Goal: Find specific page/section: Find specific page/section

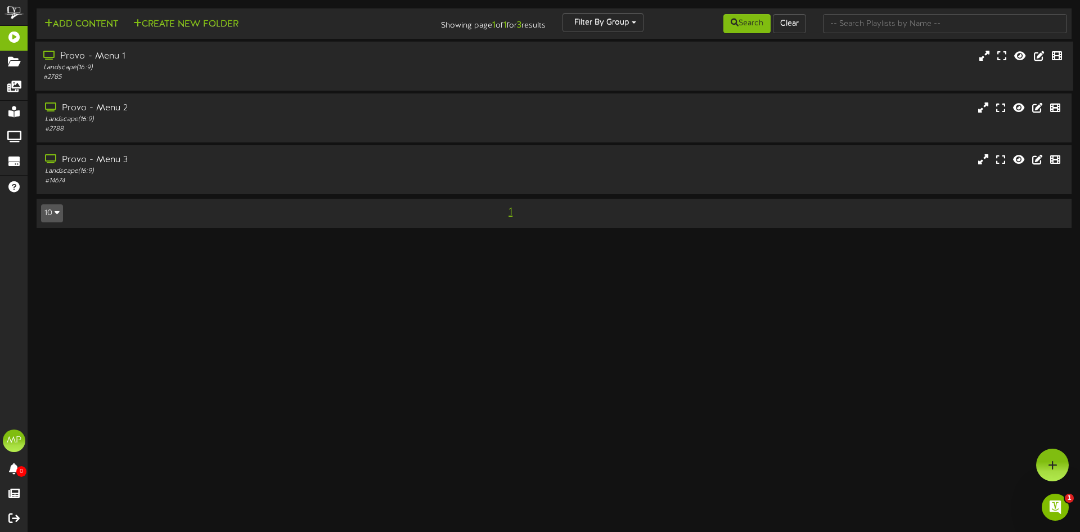
click at [407, 65] on div "Landscape ( 16:9 )" at bounding box center [251, 68] width 416 height 10
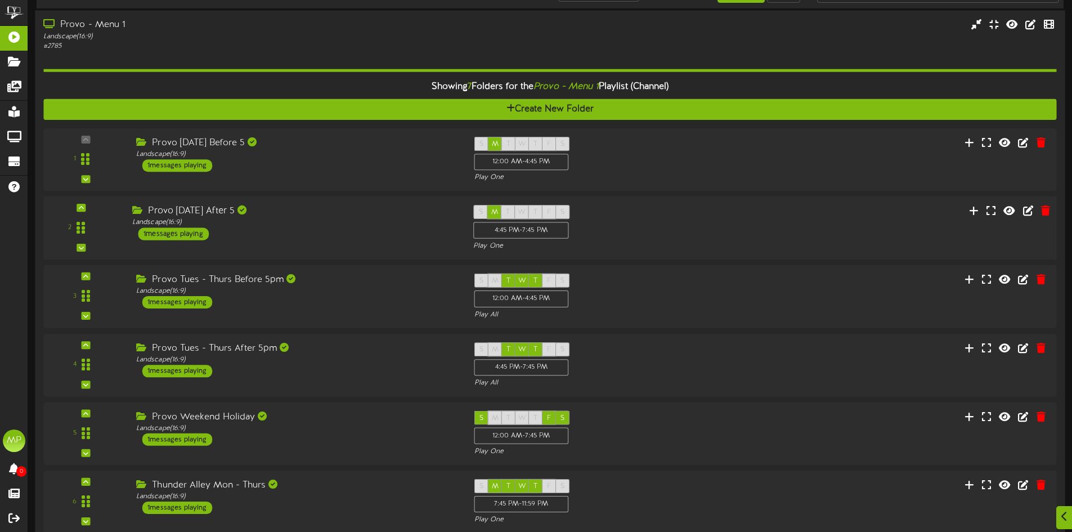
scroll to position [56, 0]
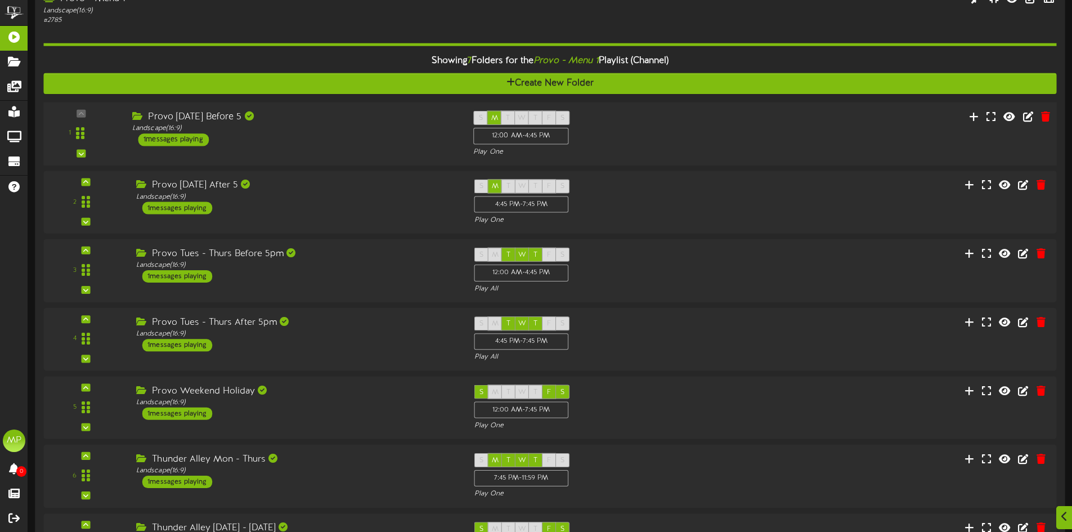
click at [371, 142] on div "Provo [DATE] Before 5 Landscape ( 16:9 ) 1 messages playing" at bounding box center [294, 127] width 341 height 35
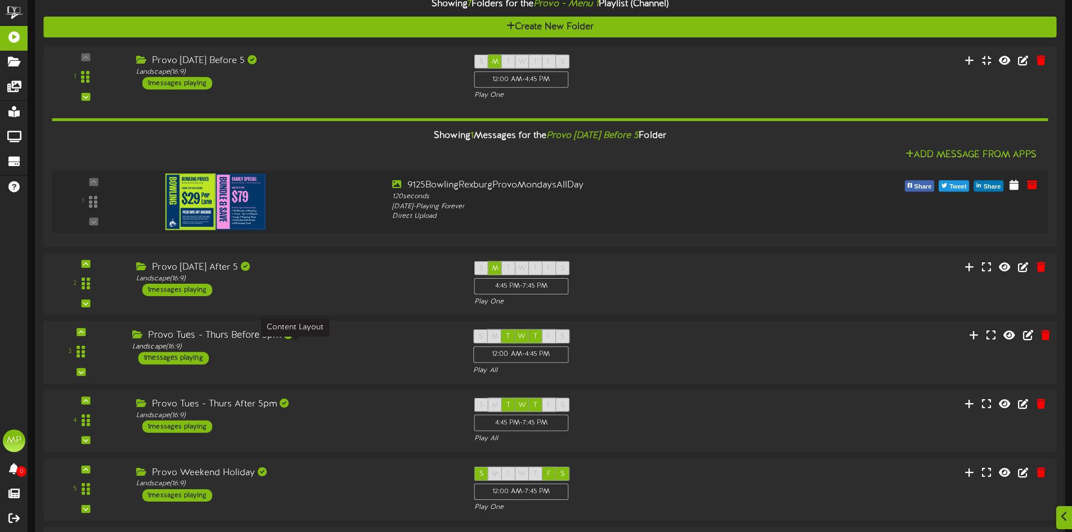
click at [366, 347] on div "Landscape ( 16:9 )" at bounding box center [294, 347] width 324 height 10
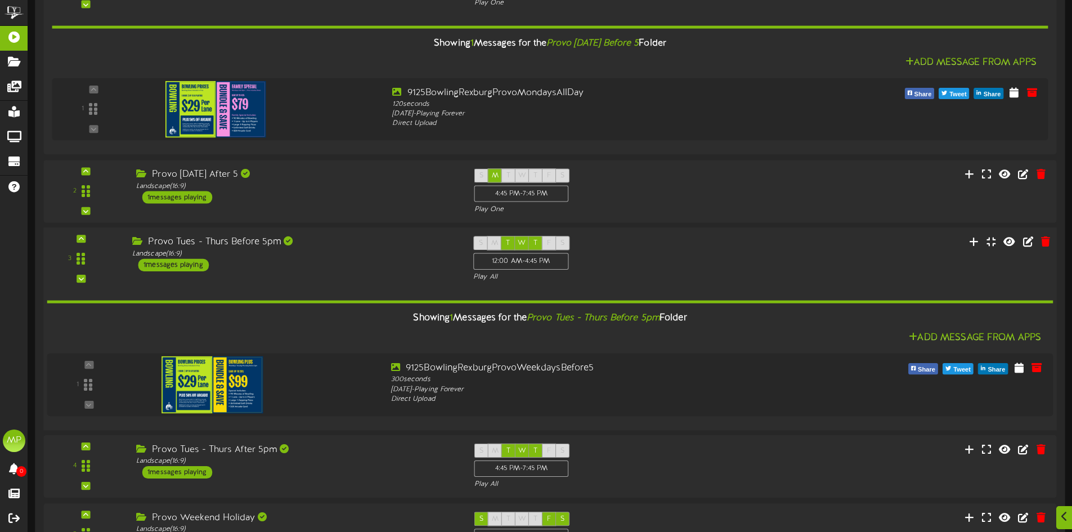
scroll to position [224, 0]
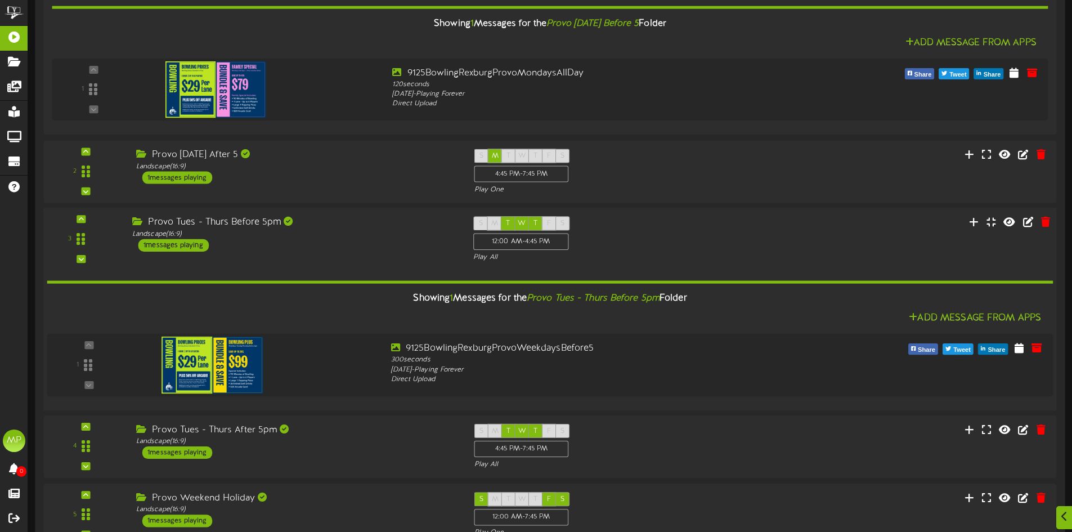
click at [393, 248] on div "Provo Tues - Thurs Before 5pm Landscape ( 16:9 ) 1 messages playing" at bounding box center [294, 233] width 341 height 35
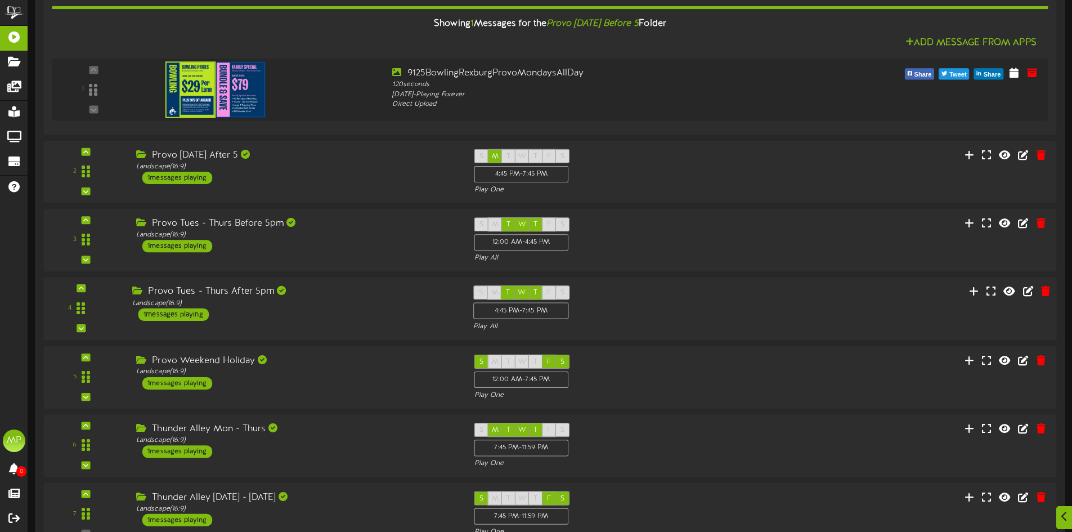
click at [380, 321] on div "4 ( 16:9" at bounding box center [549, 308] width 1023 height 46
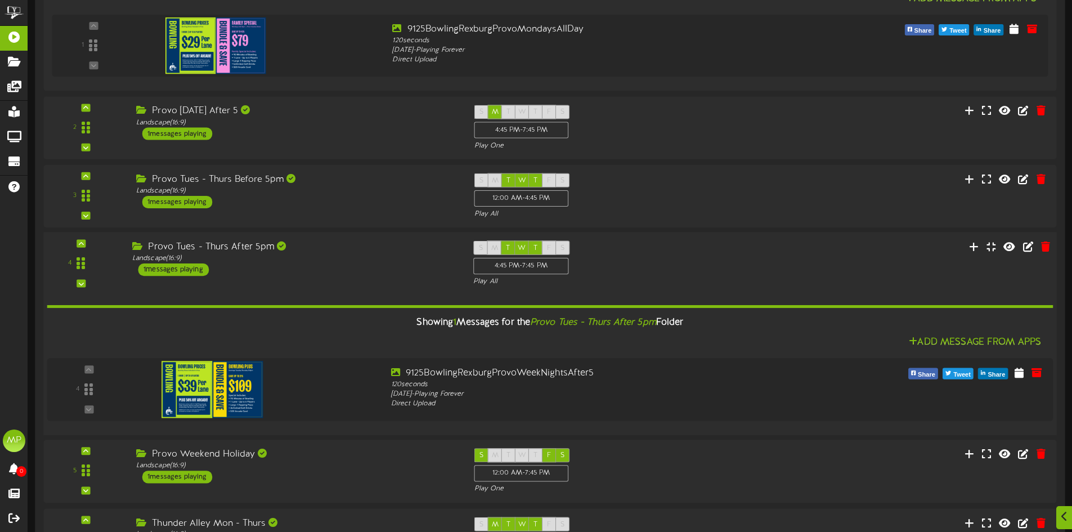
scroll to position [281, 0]
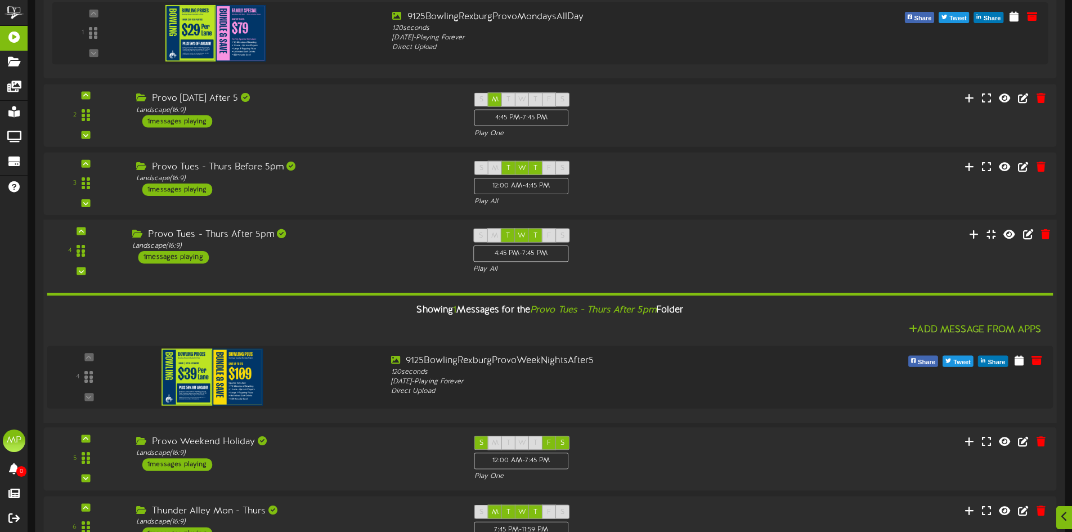
click at [394, 256] on div "Provo Tues - Thurs After 5pm Landscape ( 16:9 ) 1 messages playing" at bounding box center [294, 245] width 341 height 35
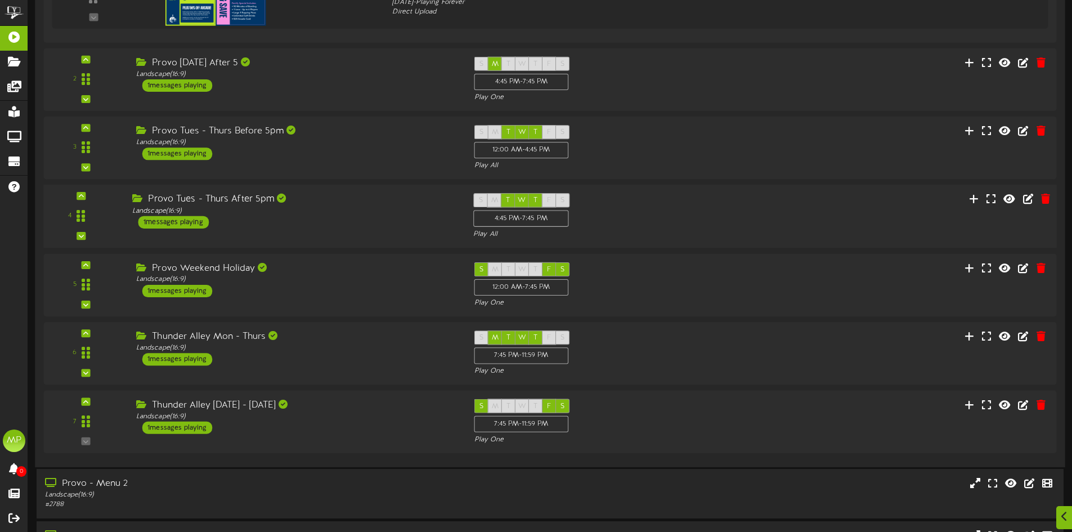
scroll to position [337, 0]
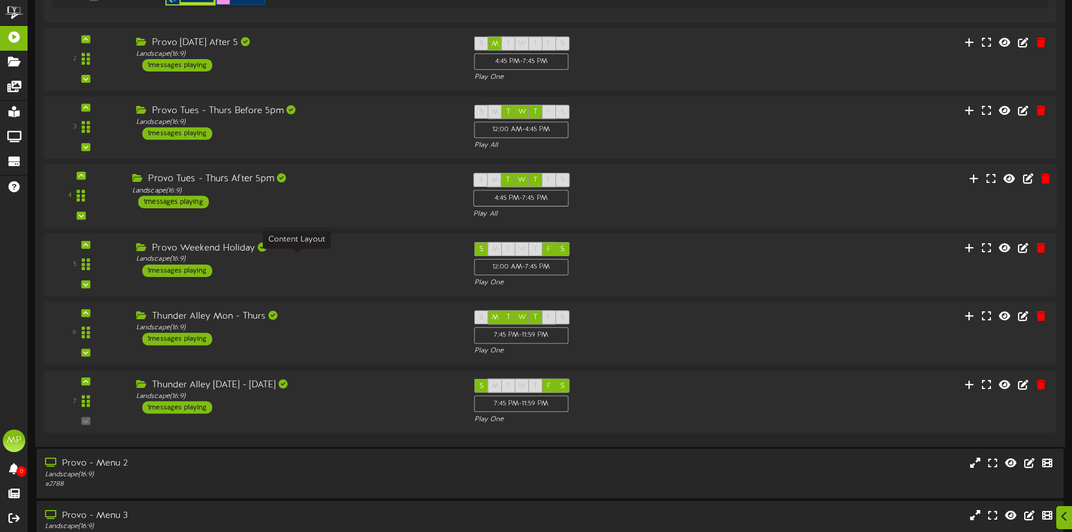
click at [394, 256] on div "Landscape ( 16:9 )" at bounding box center [296, 259] width 321 height 10
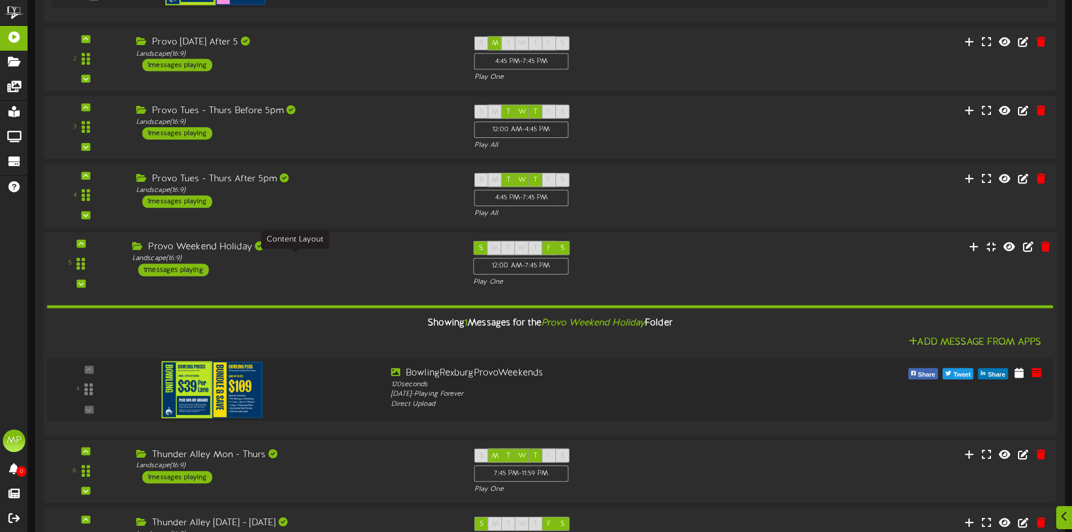
click at [394, 256] on div "Landscape ( 16:9 )" at bounding box center [294, 259] width 324 height 10
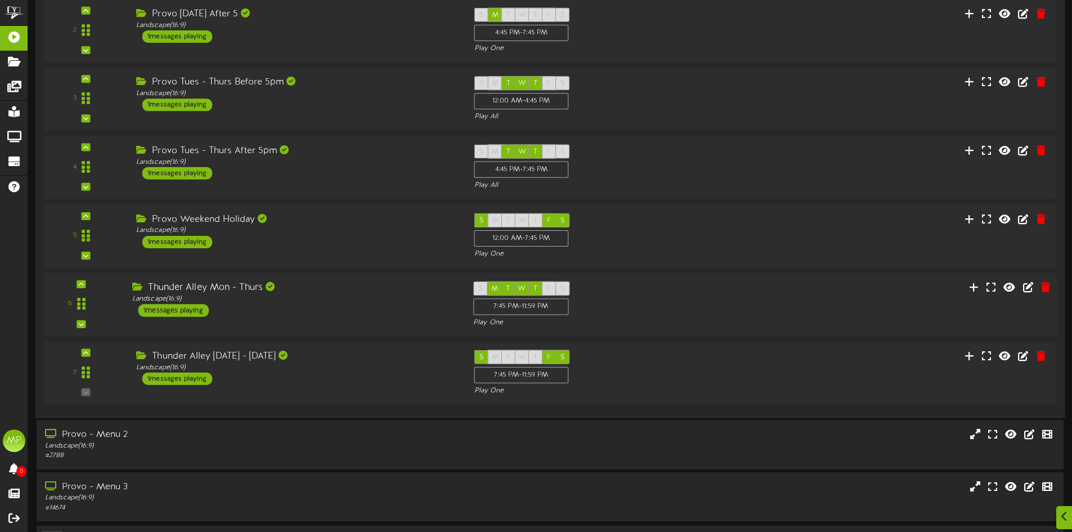
scroll to position [400, 0]
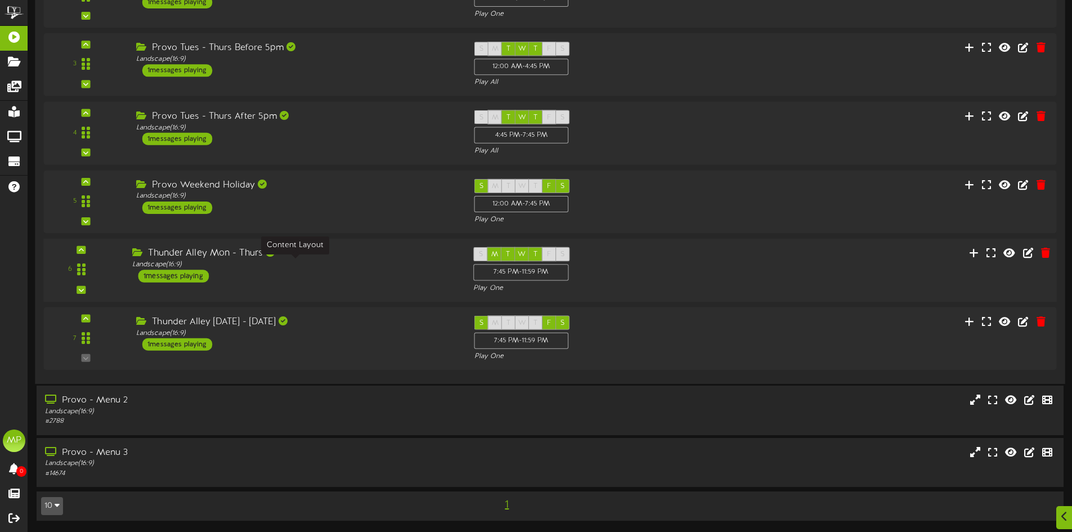
click at [393, 260] on div "Landscape ( 16:9 )" at bounding box center [294, 265] width 324 height 10
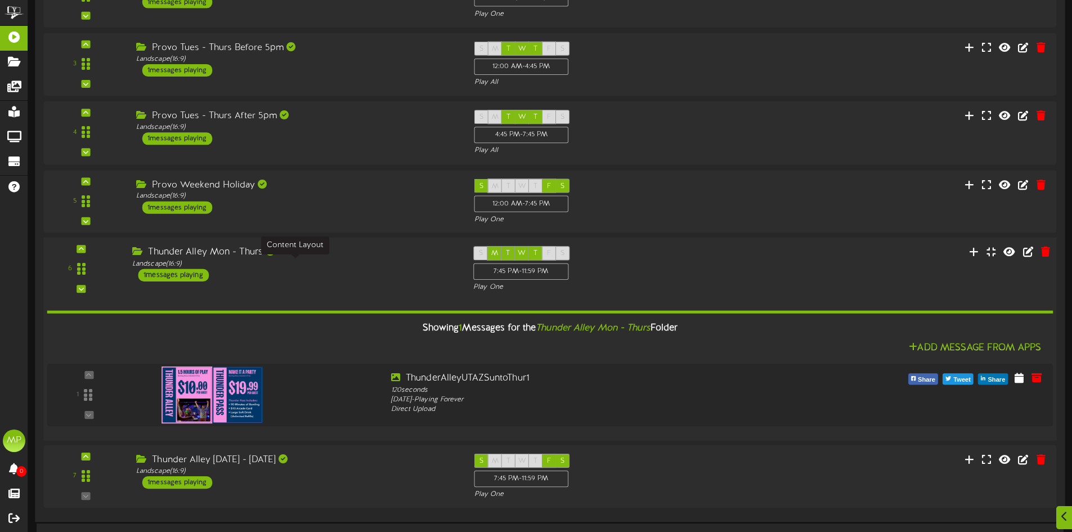
click at [390, 262] on div "Landscape ( 16:9 )" at bounding box center [294, 264] width 324 height 10
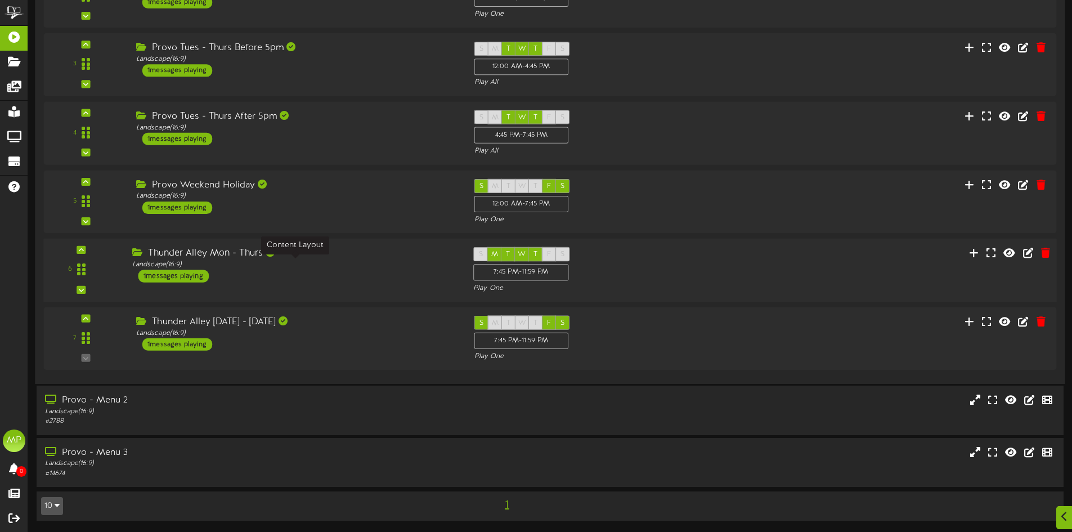
click at [390, 262] on div "Landscape ( 16:9 )" at bounding box center [294, 265] width 324 height 10
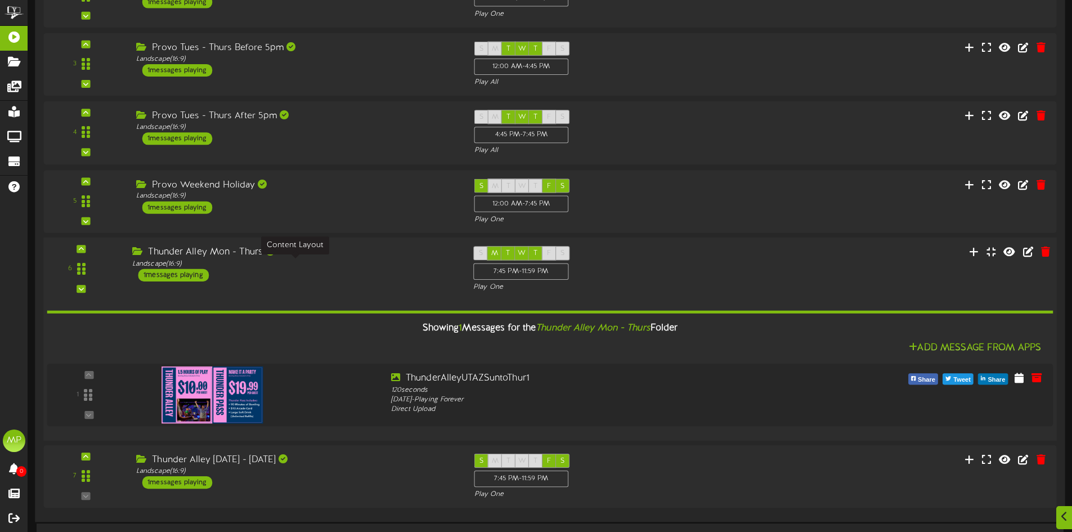
click at [390, 262] on div "Landscape ( 16:9 )" at bounding box center [294, 264] width 324 height 10
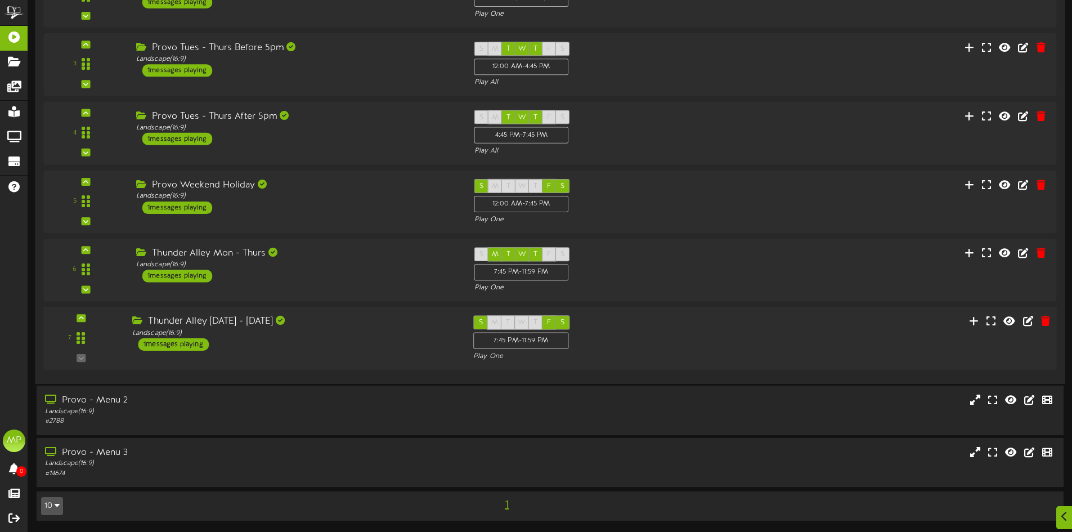
click at [370, 349] on div "Thunder Alley [DATE] - [DATE] Landscape ( 16:9 ) 1 messages playing" at bounding box center [294, 332] width 341 height 35
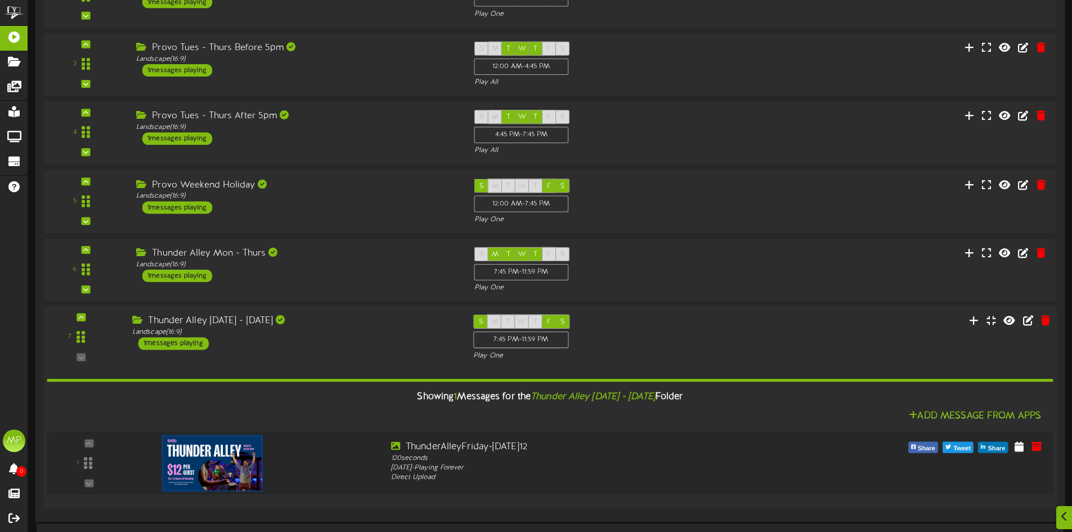
click at [370, 345] on div "Thunder Alley [DATE] - [DATE] Landscape ( 16:9 ) 1 messages playing" at bounding box center [294, 331] width 341 height 35
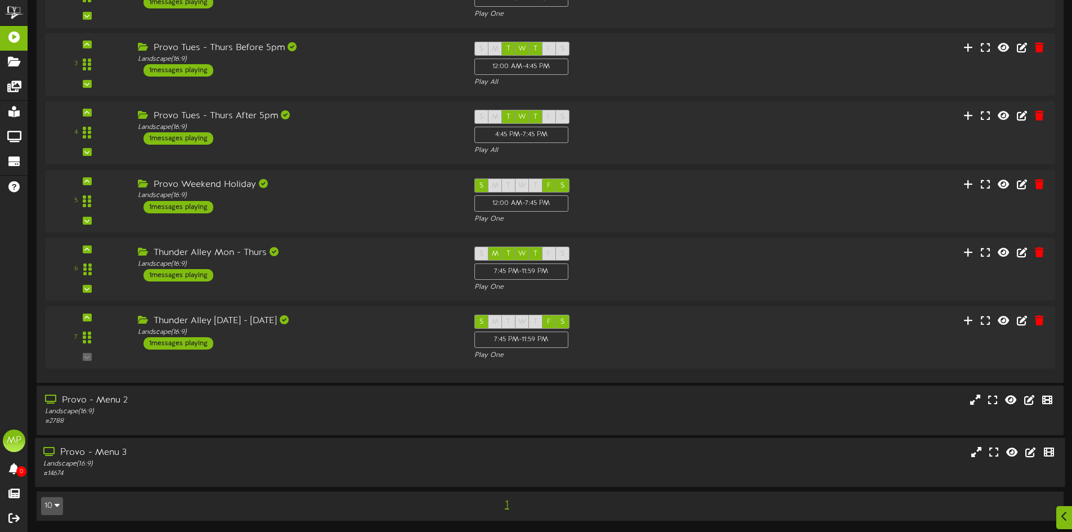
click at [336, 467] on div "Landscape ( 16:9 )" at bounding box center [249, 463] width 412 height 10
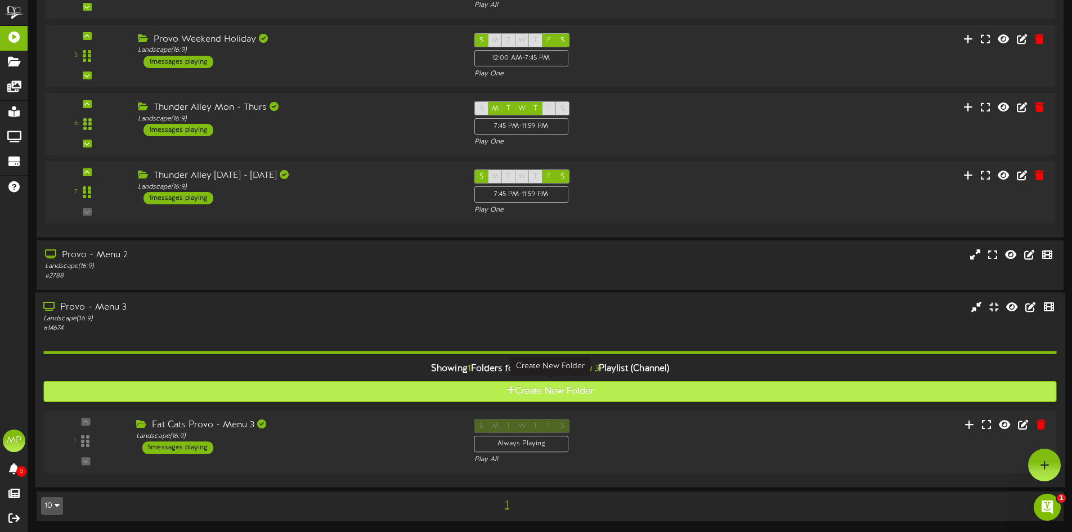
scroll to position [0, 0]
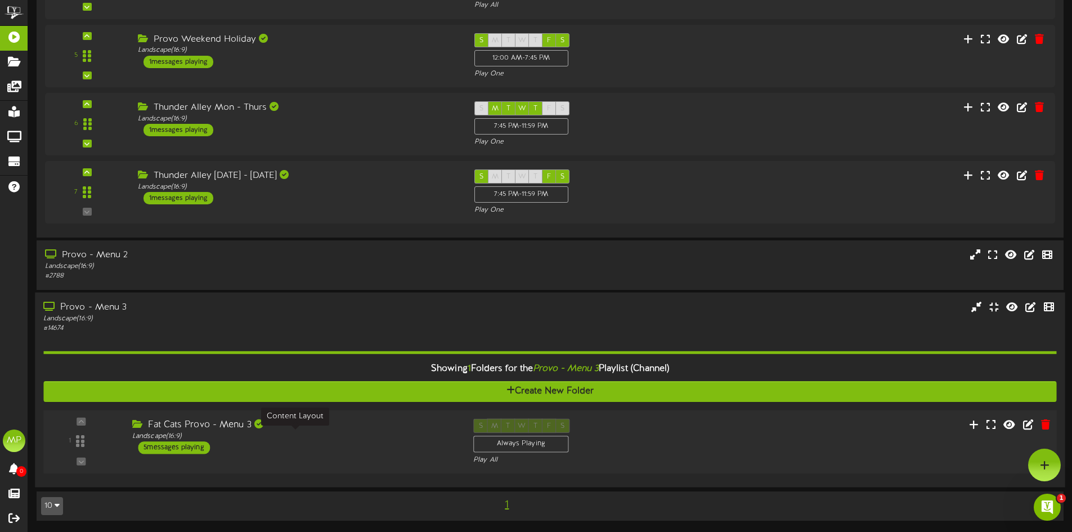
click at [400, 439] on div "Landscape ( 16:9 )" at bounding box center [294, 436] width 324 height 10
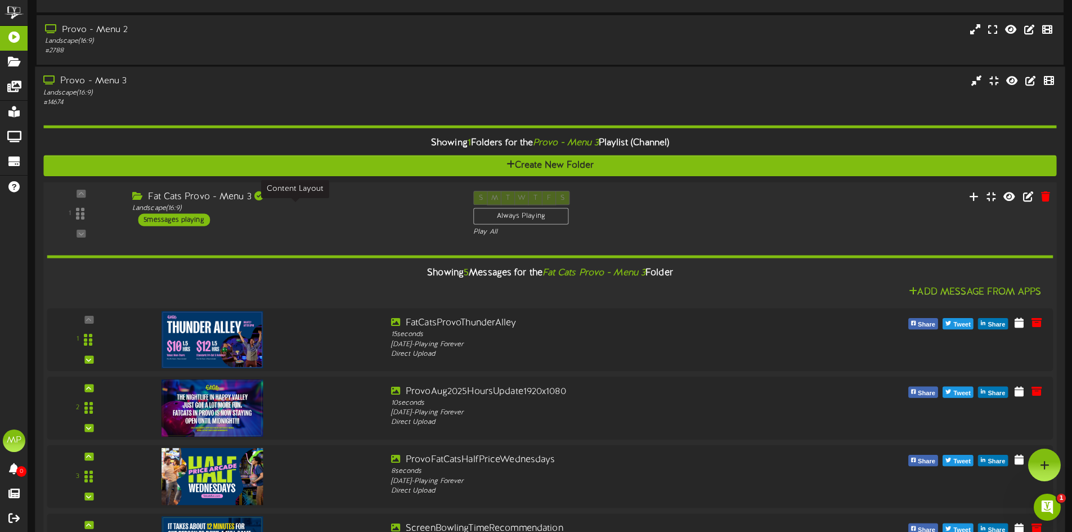
click at [407, 209] on div "Landscape ( 16:9 )" at bounding box center [294, 209] width 324 height 10
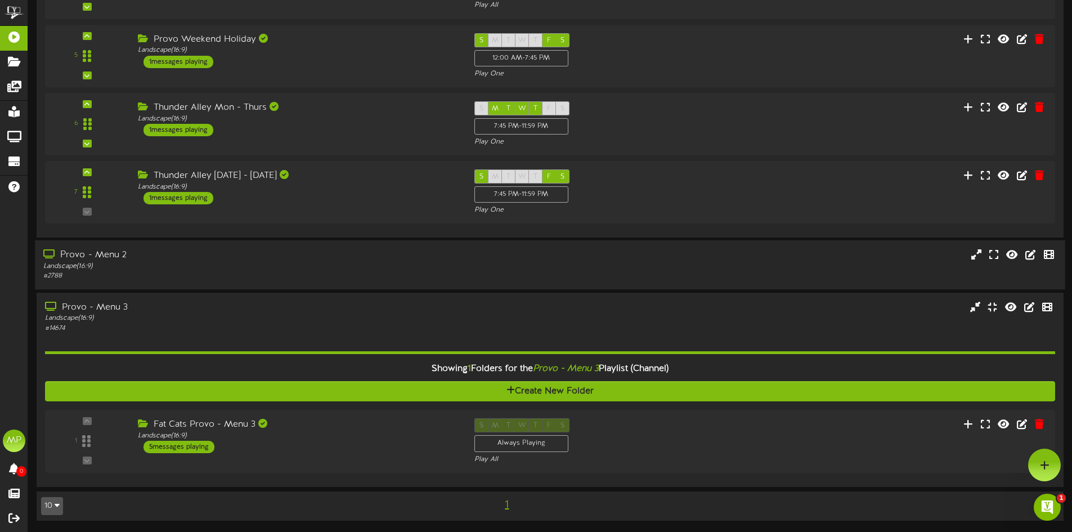
scroll to position [433, 0]
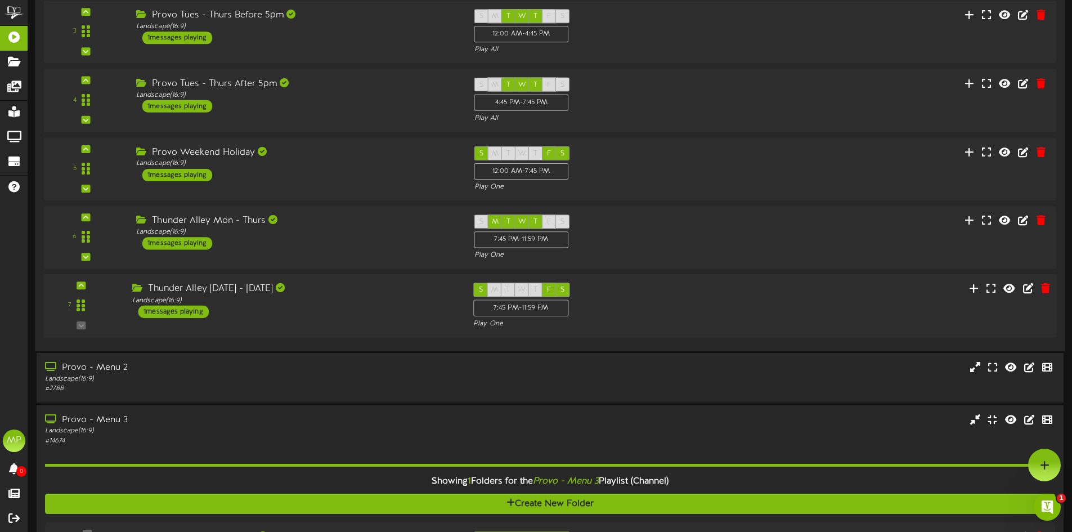
click at [371, 304] on div "Landscape ( 16:9 )" at bounding box center [294, 301] width 324 height 10
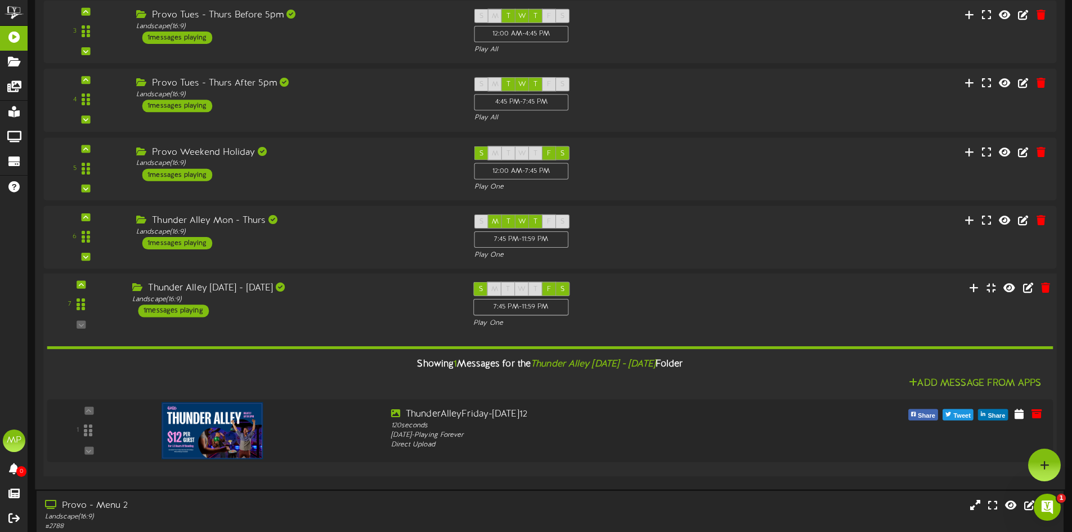
click at [371, 304] on div "Thunder Alley [DATE] - [DATE] Landscape ( 16:9 ) 1 messages playing" at bounding box center [294, 299] width 341 height 35
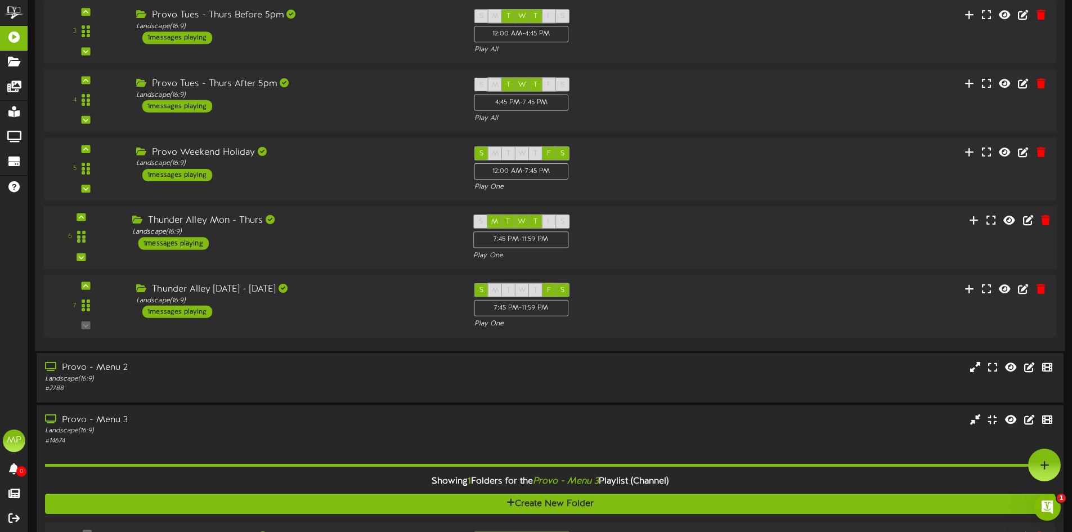
click at [366, 237] on div "Thunder Alley Mon - Thurs Landscape ( 16:9 ) 1 messages playing" at bounding box center [294, 231] width 341 height 35
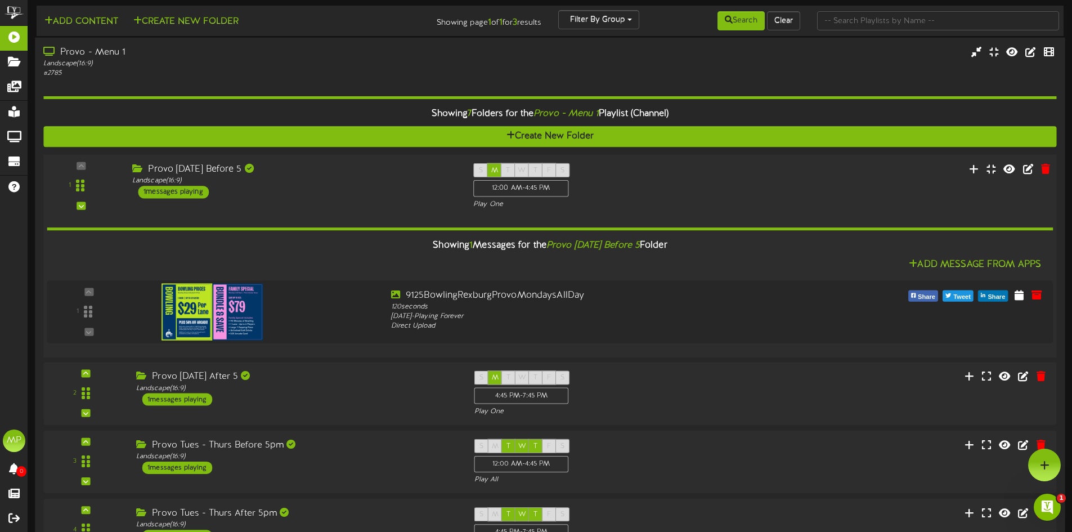
scroll to position [0, 0]
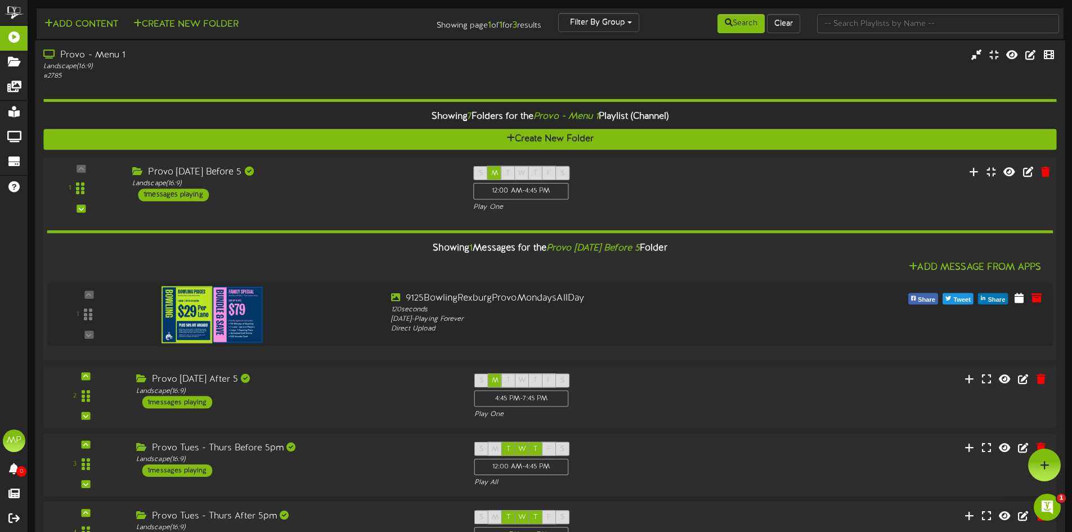
click at [380, 195] on div "Provo [DATE] Before 5 Landscape ( 16:9 ) 1 messages playing" at bounding box center [294, 183] width 341 height 35
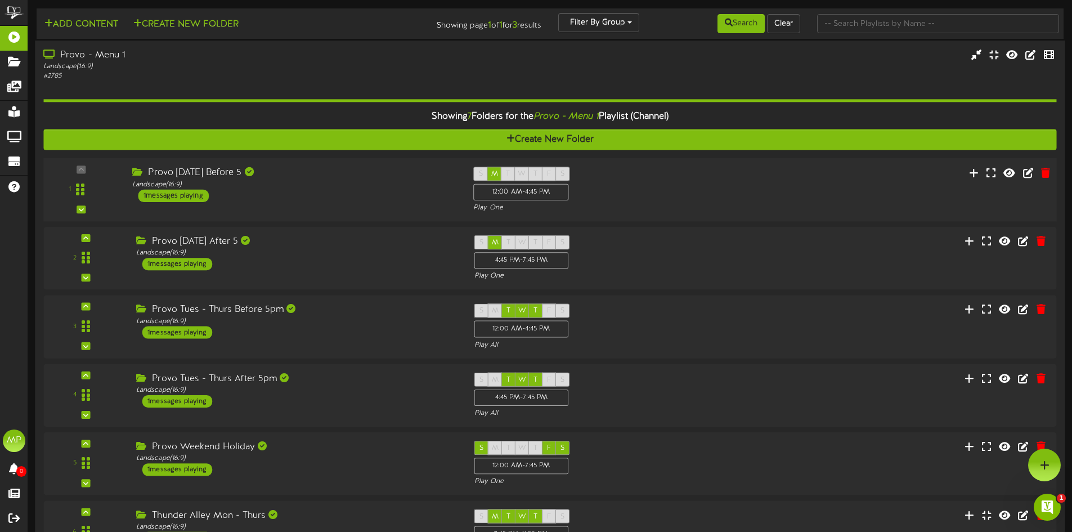
click at [380, 195] on div "Provo [DATE] Before 5 Landscape ( 16:9 ) 1 messages playing" at bounding box center [294, 184] width 341 height 35
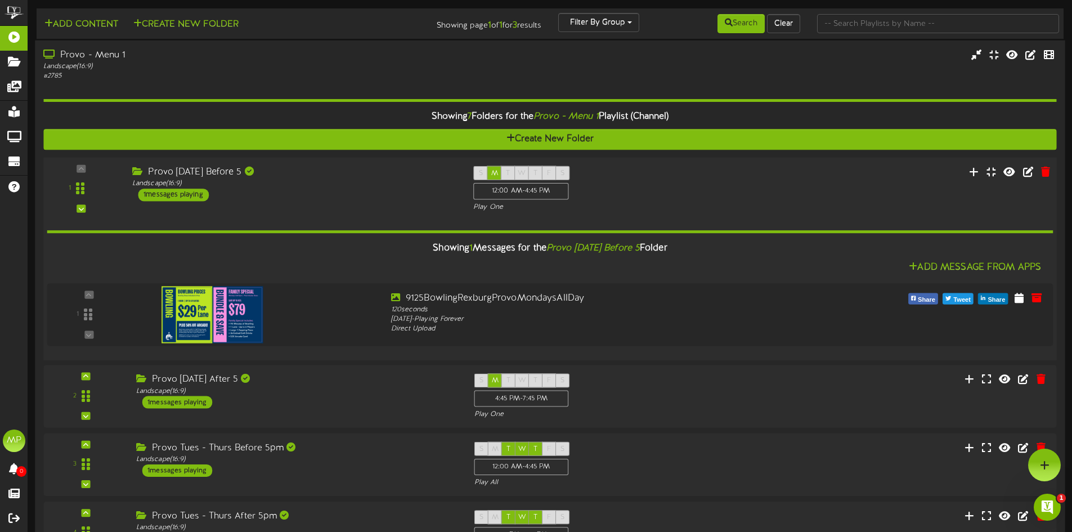
click at [365, 179] on div "Landscape ( 16:9 )" at bounding box center [294, 184] width 324 height 10
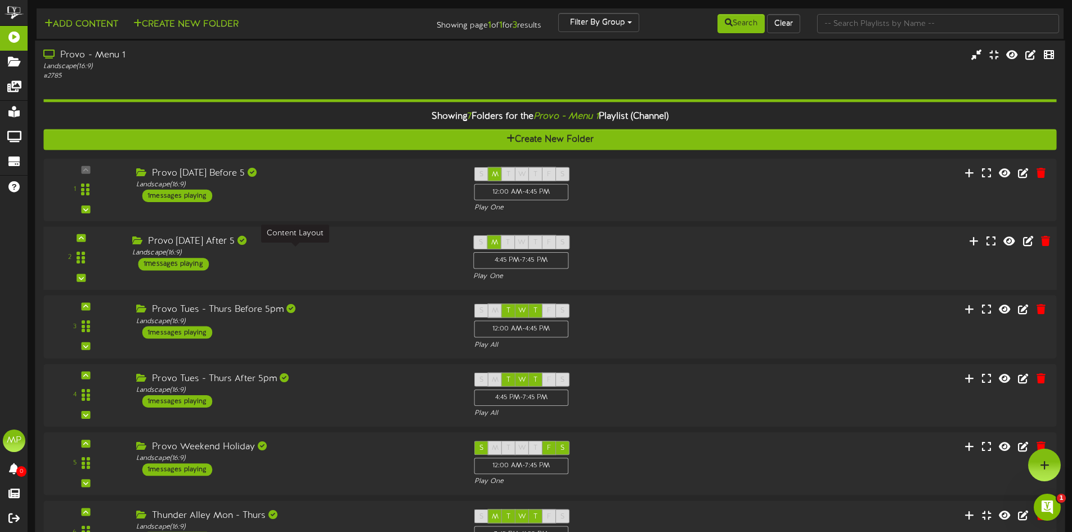
click at [356, 248] on div "Landscape ( 16:9 )" at bounding box center [294, 253] width 324 height 10
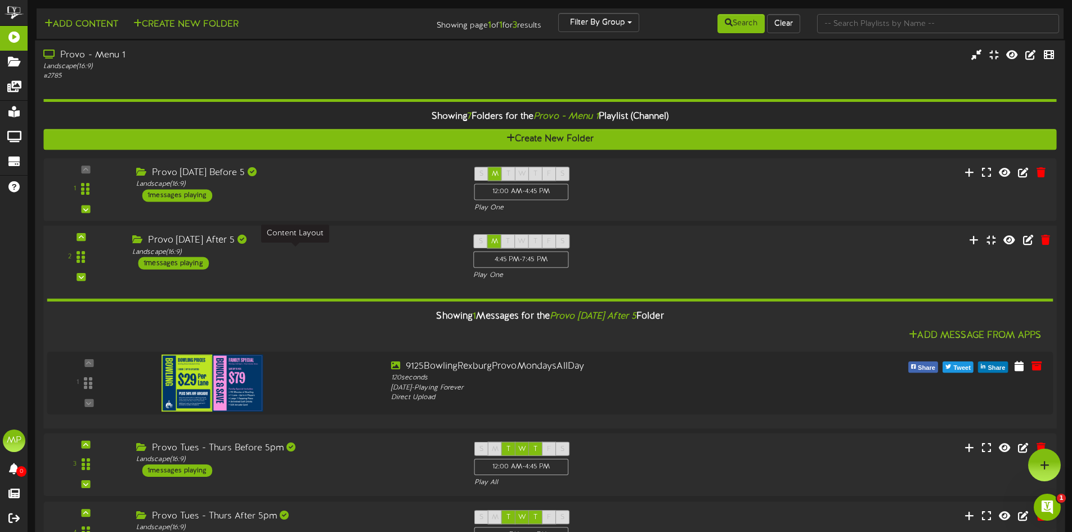
click at [353, 255] on div "Landscape ( 16:9 )" at bounding box center [294, 252] width 324 height 10
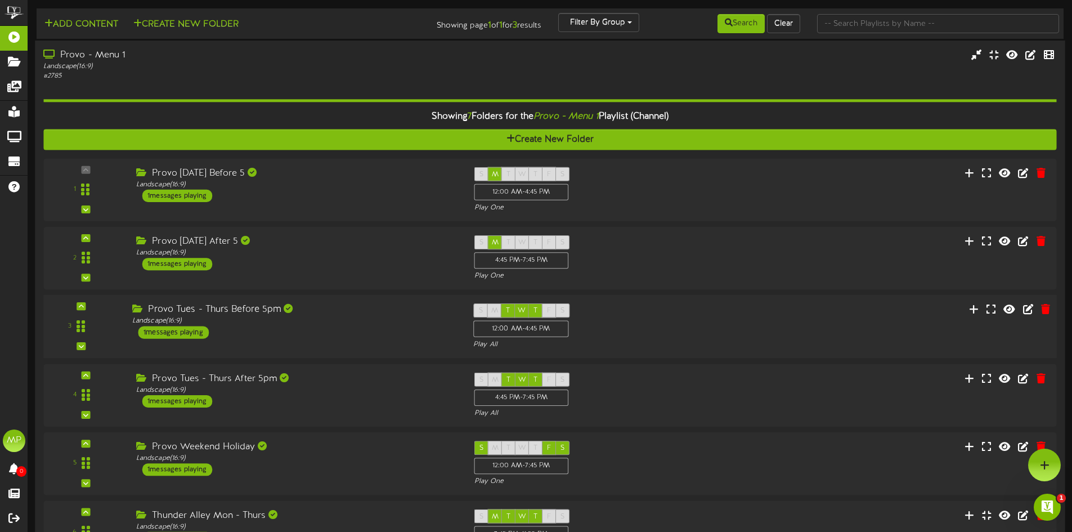
click at [341, 304] on div "Provo Tues - Thurs Before 5pm" at bounding box center [294, 309] width 324 height 13
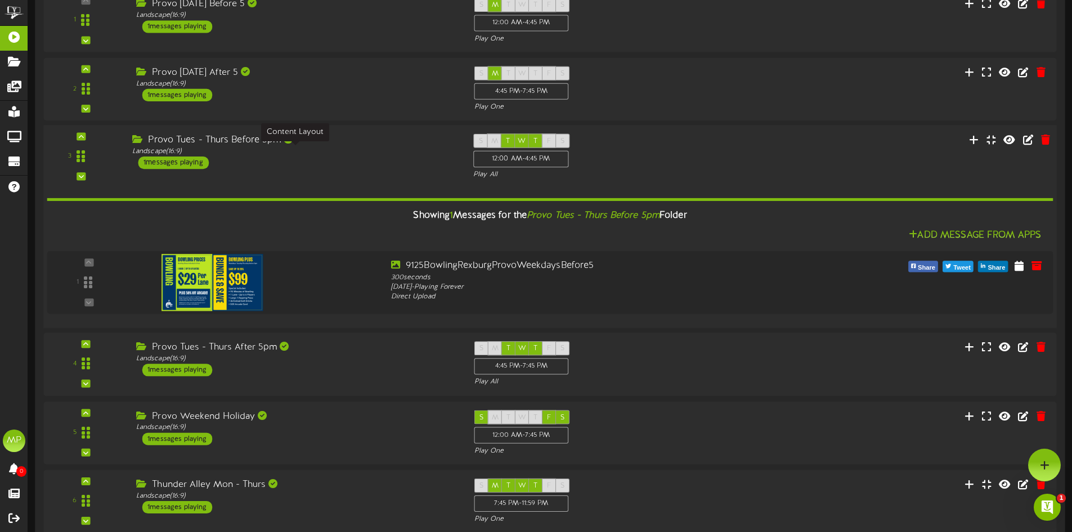
click at [356, 154] on div "Landscape ( 16:9 )" at bounding box center [294, 152] width 324 height 10
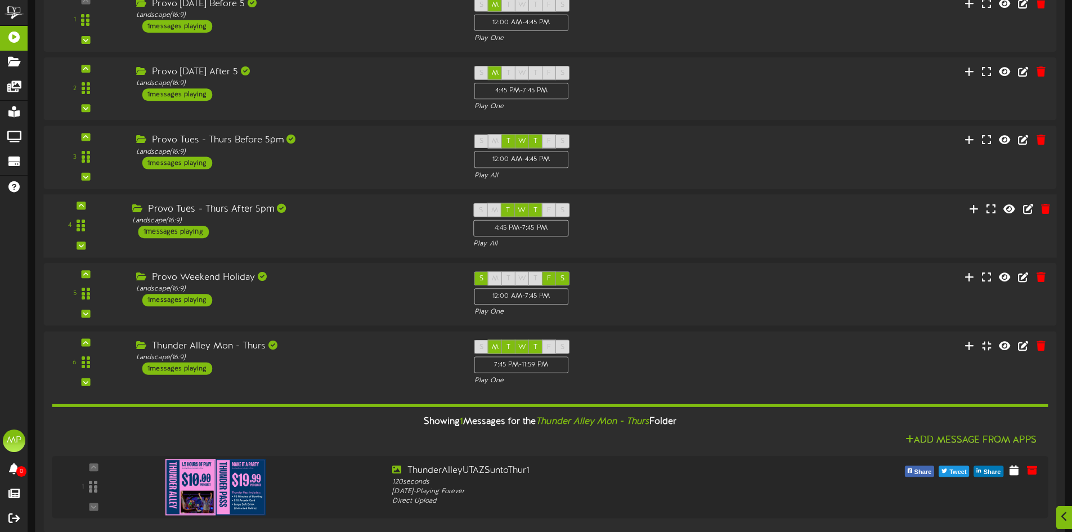
click at [383, 237] on div "Provo Tues - Thurs After 5pm Landscape ( 16:9 ) 1 messages playing" at bounding box center [294, 220] width 341 height 35
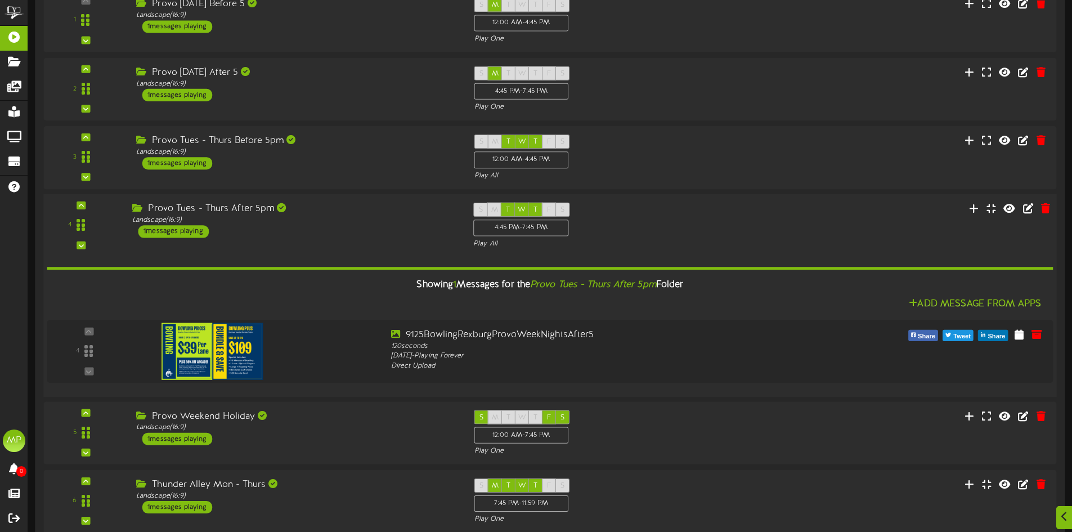
click at [382, 235] on div "Provo Tues - Thurs After 5pm Landscape ( 16:9 ) 1 messages playing" at bounding box center [294, 219] width 341 height 35
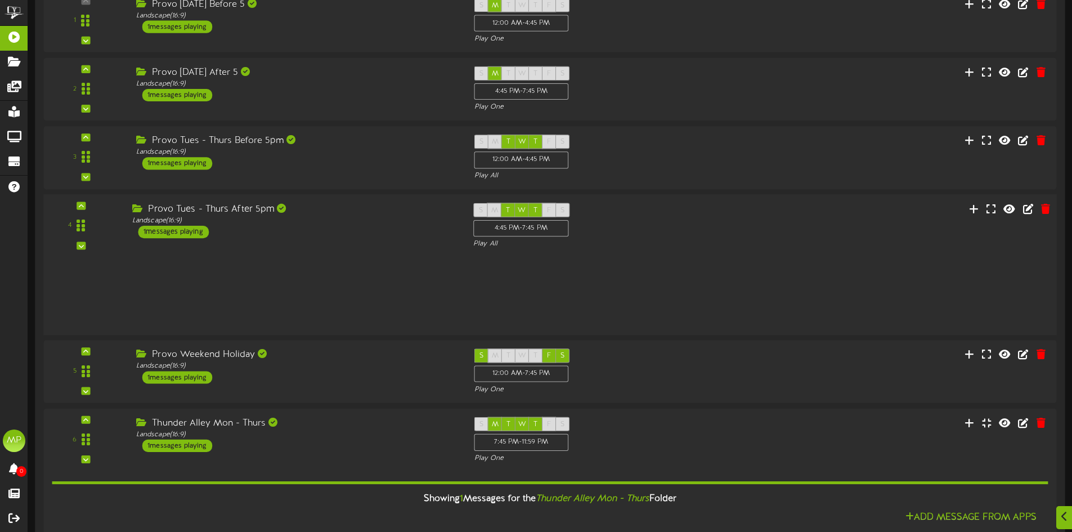
scroll to position [169, 0]
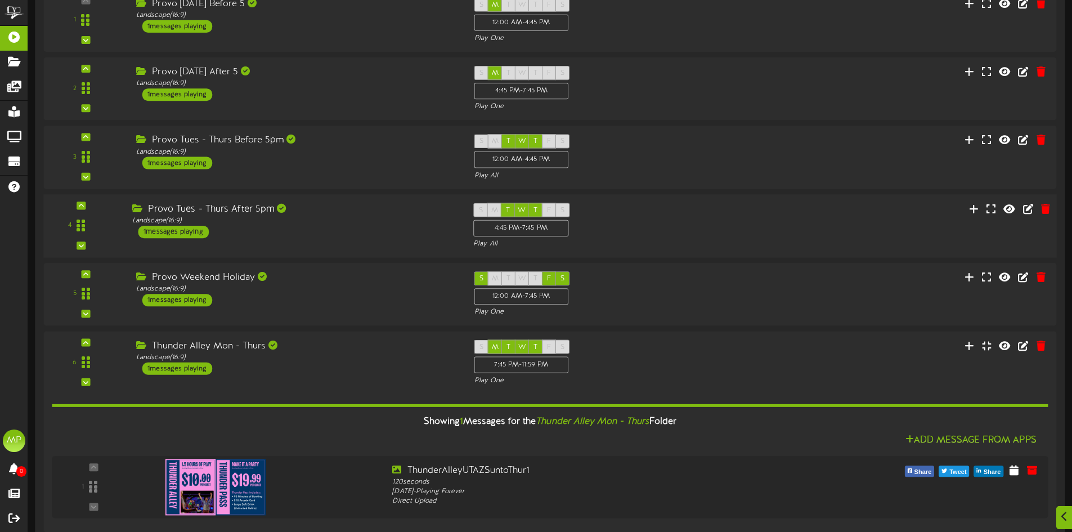
click at [365, 220] on div "Landscape ( 16:9 )" at bounding box center [294, 220] width 324 height 10
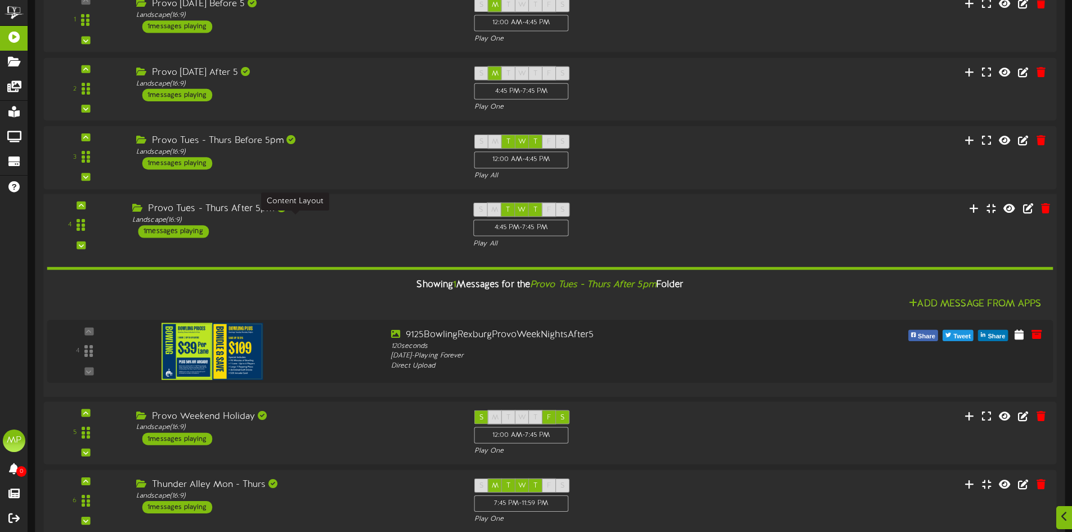
click at [365, 220] on div "Landscape ( 16:9 )" at bounding box center [294, 220] width 324 height 10
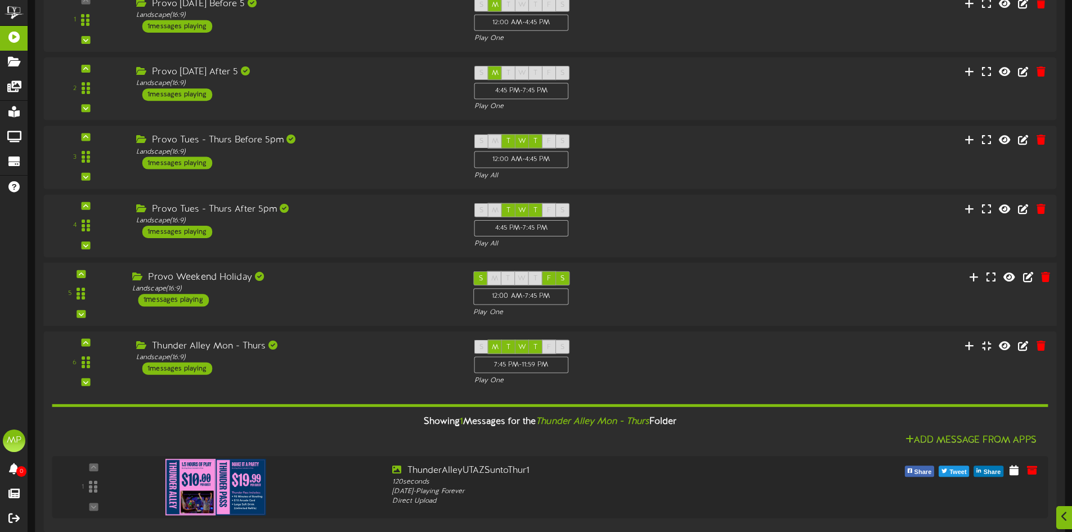
click at [355, 282] on div "Provo Weekend Holiday" at bounding box center [294, 277] width 324 height 13
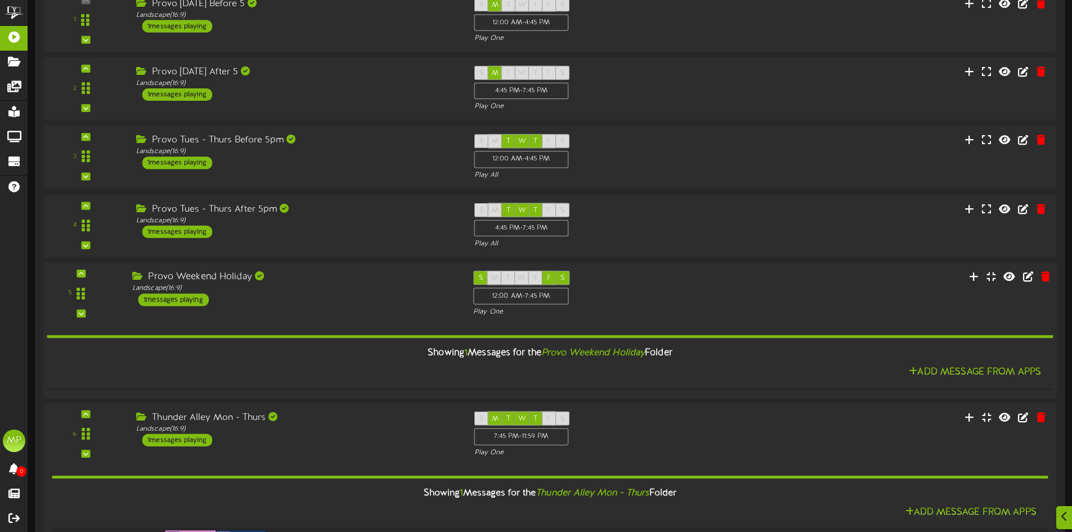
scroll to position [169, 0]
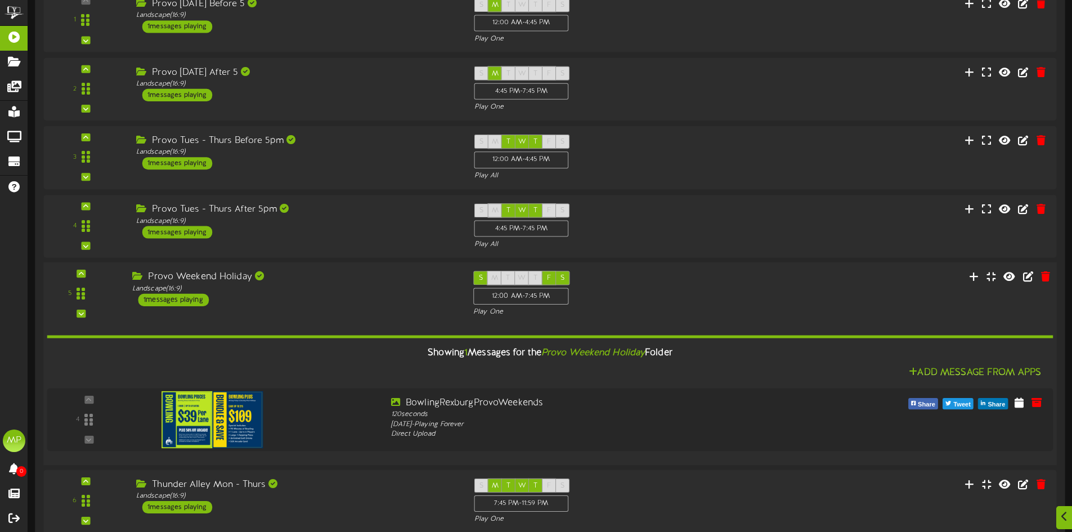
click at [355, 282] on div "Provo Weekend Holiday" at bounding box center [294, 277] width 324 height 13
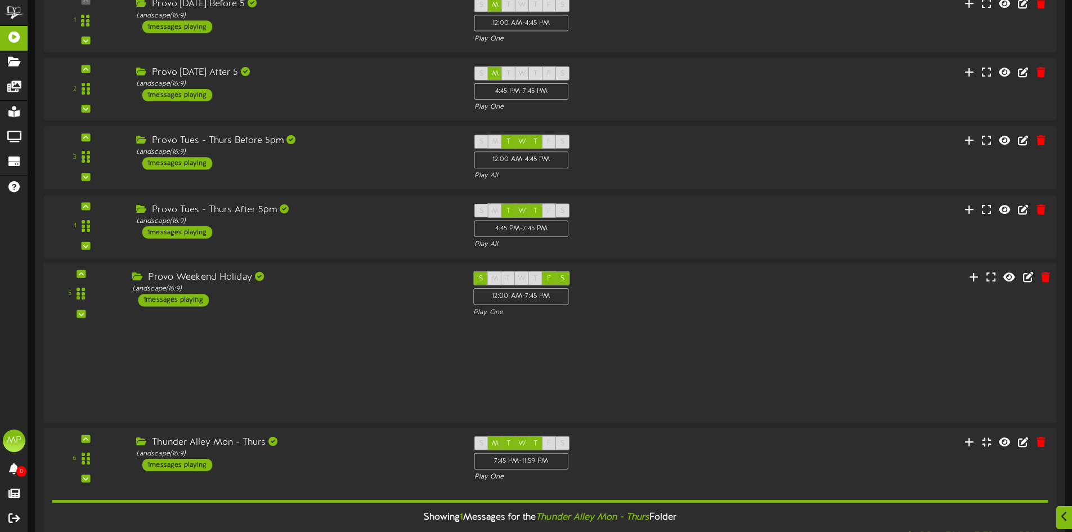
scroll to position [169, 0]
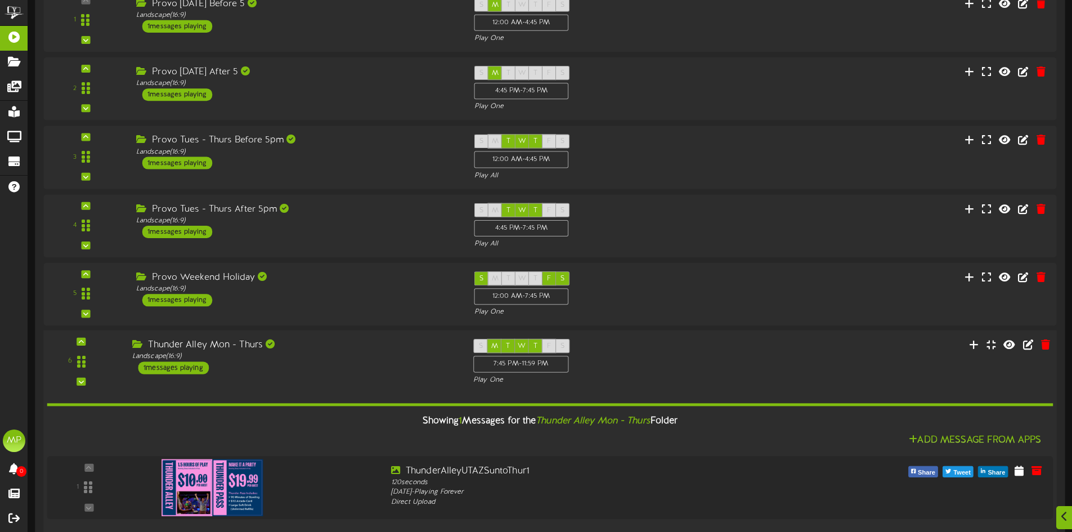
click at [344, 348] on div "Thunder Alley Mon - Thurs" at bounding box center [294, 345] width 324 height 13
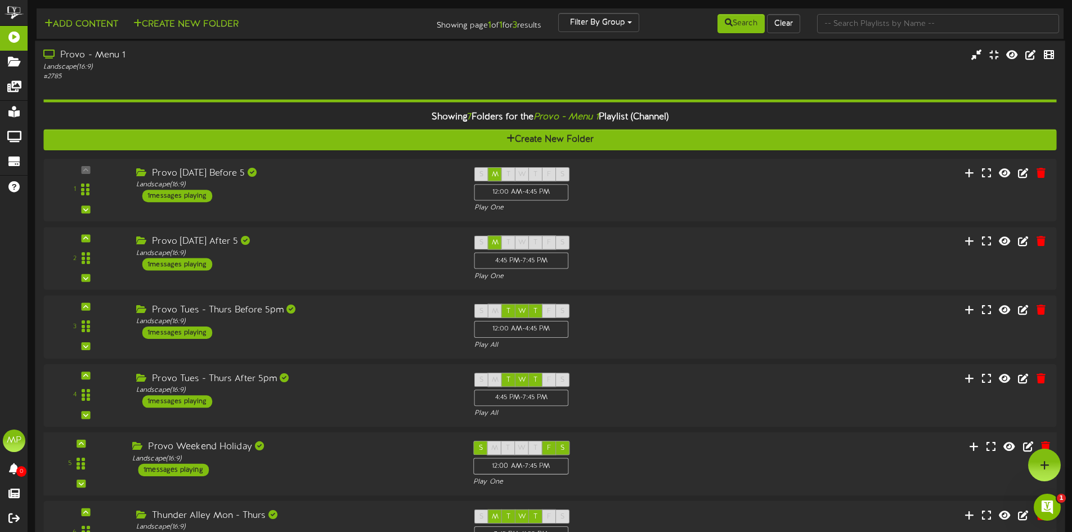
scroll to position [0, 0]
